Goal: Transaction & Acquisition: Book appointment/travel/reservation

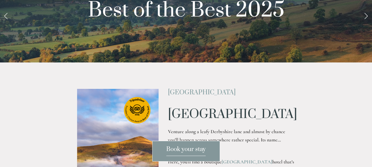
scroll to position [31, 0]
click at [367, 24] on link "Next Slide" at bounding box center [366, 15] width 12 height 17
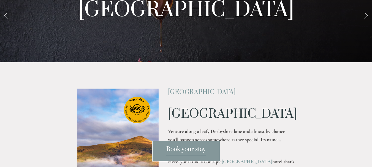
click at [367, 24] on link "Next Slide" at bounding box center [366, 15] width 12 height 17
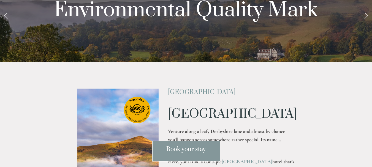
click at [367, 24] on link "Next Slide" at bounding box center [366, 15] width 12 height 17
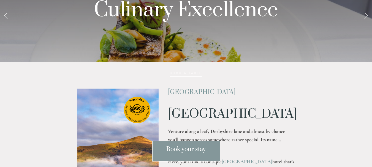
click at [367, 24] on link "Next Slide" at bounding box center [366, 15] width 12 height 17
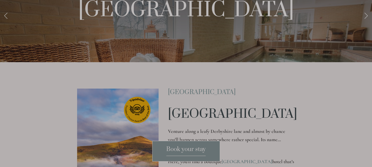
click at [367, 56] on div at bounding box center [186, 83] width 372 height 167
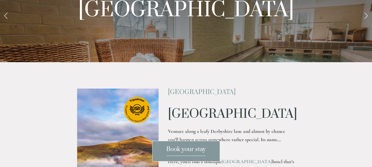
click at [367, 24] on link "Next Slide" at bounding box center [366, 15] width 12 height 17
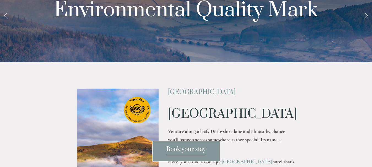
scroll to position [0, 0]
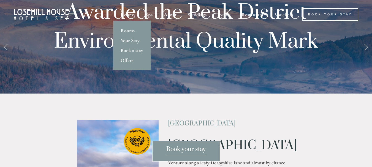
click at [128, 16] on div "Rooms" at bounding box center [128, 14] width 24 height 12
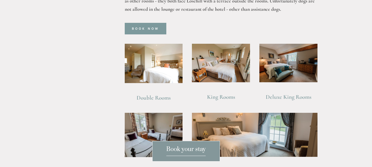
scroll to position [357, 0]
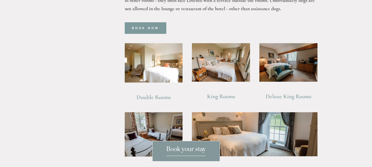
click at [282, 93] on link "Deluxe King Rooms" at bounding box center [289, 96] width 46 height 7
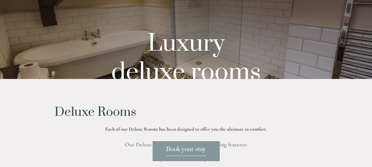
scroll to position [30, 0]
click at [191, 147] on span "Book your stay" at bounding box center [185, 151] width 39 height 10
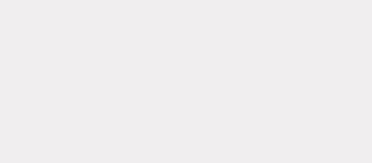
scroll to position [521, 0]
